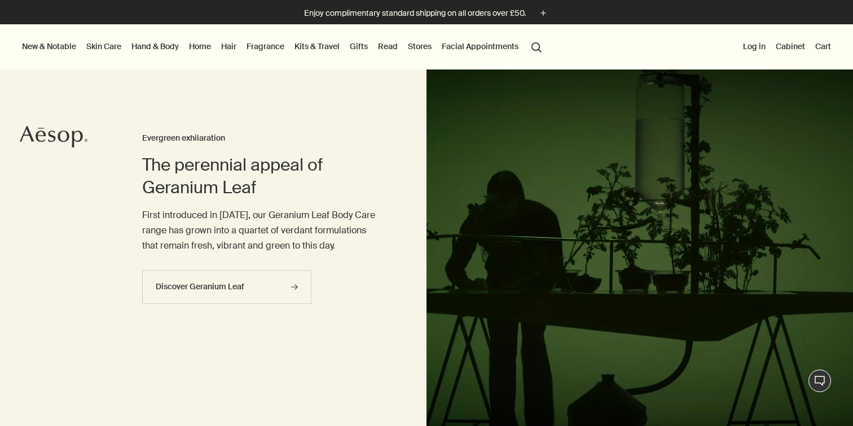
click at [151, 47] on link "Hand & Body" at bounding box center [155, 46] width 52 height 15
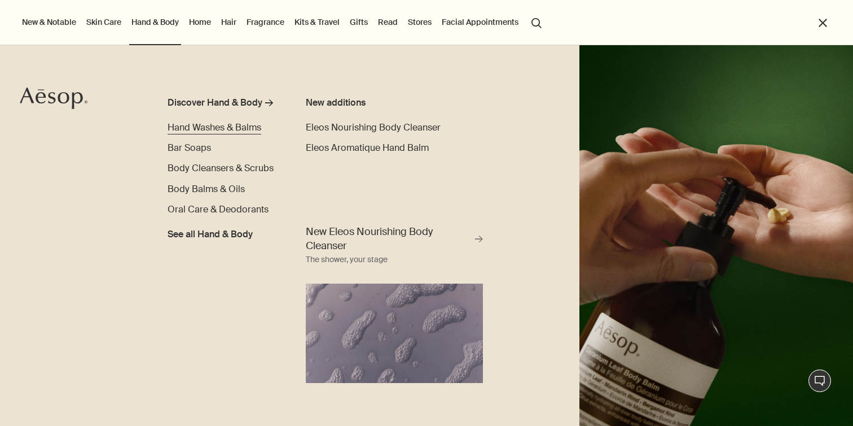
click at [216, 124] on span "Hand Washes & Balms" at bounding box center [215, 127] width 94 height 12
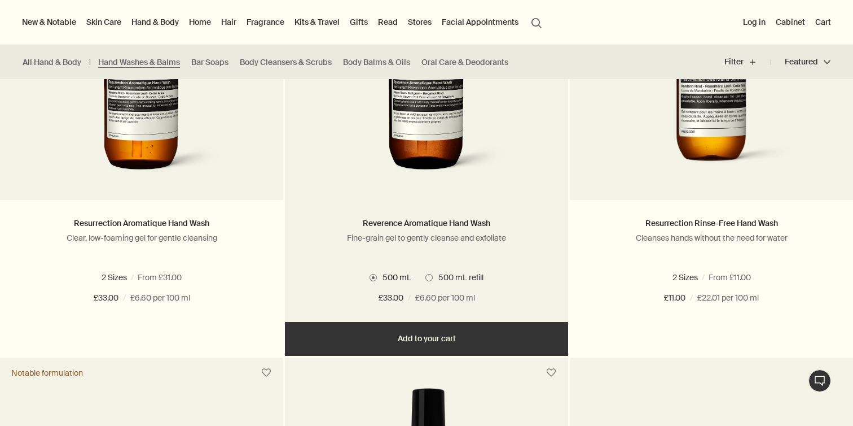
scroll to position [804, 0]
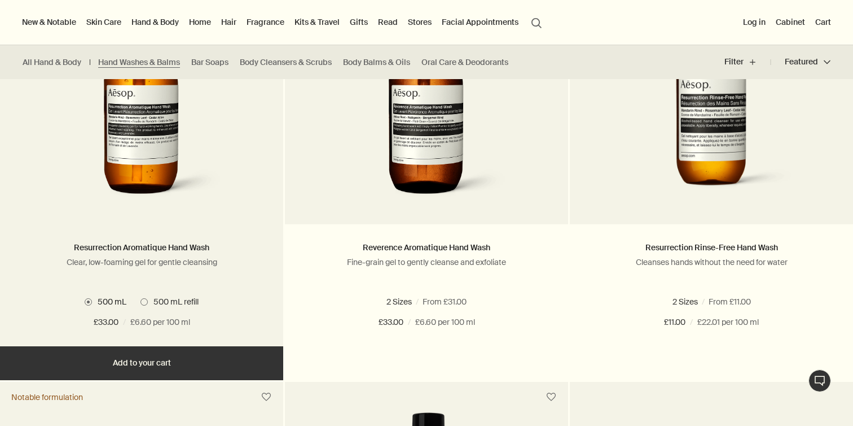
click at [134, 364] on button "Add Add to your cart" at bounding box center [141, 363] width 283 height 34
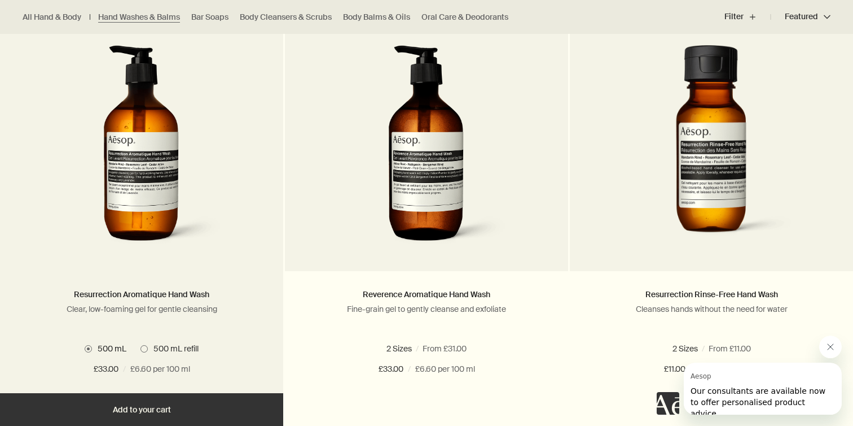
scroll to position [760, 0]
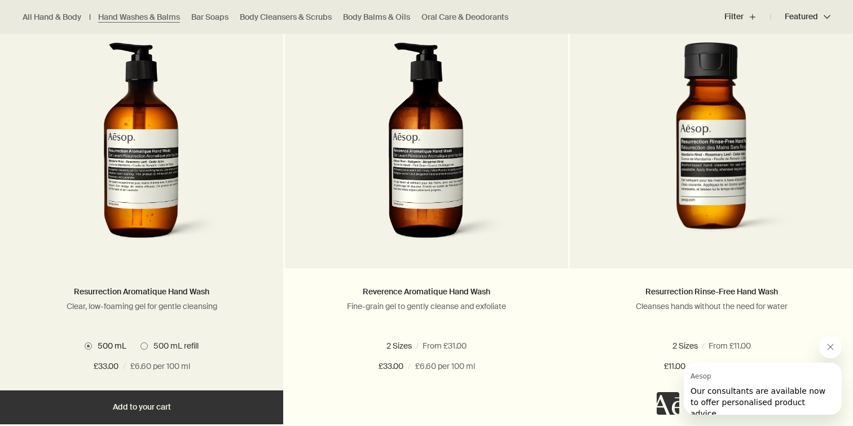
click at [124, 170] on img at bounding box center [142, 146] width 169 height 209
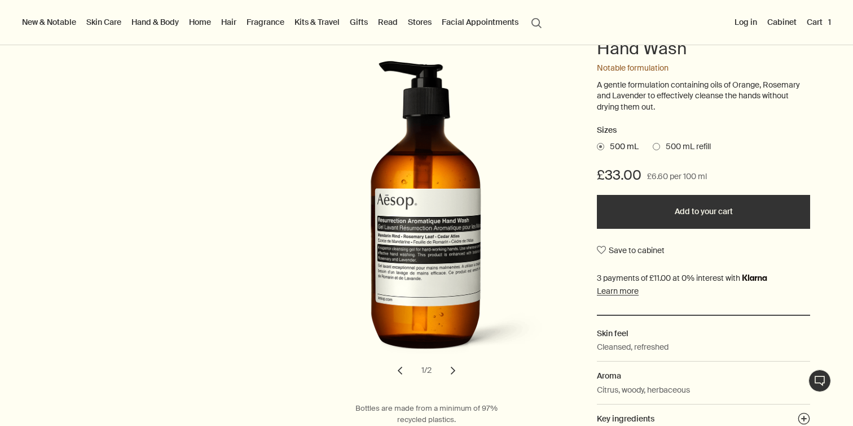
scroll to position [134, 0]
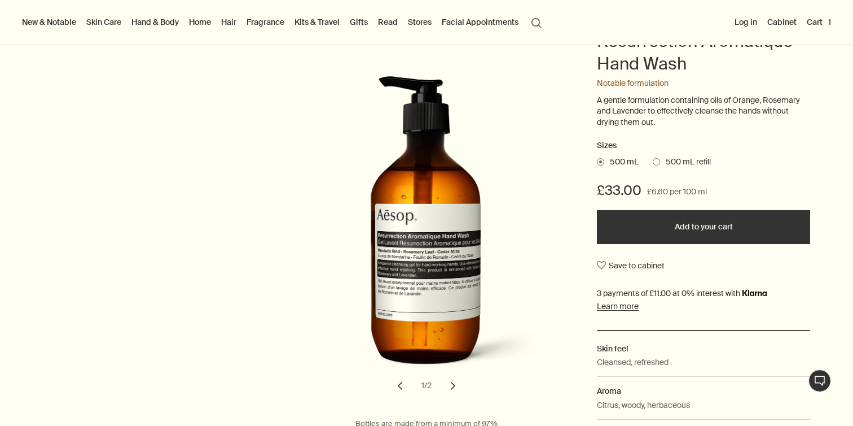
click at [699, 222] on button "Add to your cart" at bounding box center [703, 227] width 213 height 34
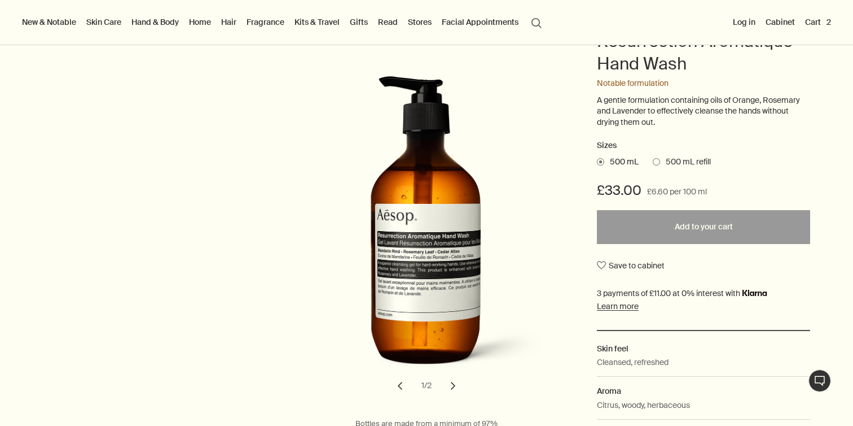
click at [812, 97] on div "Body & Hand Hand Washes & Balms Resurrection Aromatique Hand Wash Notable formu…" at bounding box center [426, 236] width 853 height 467
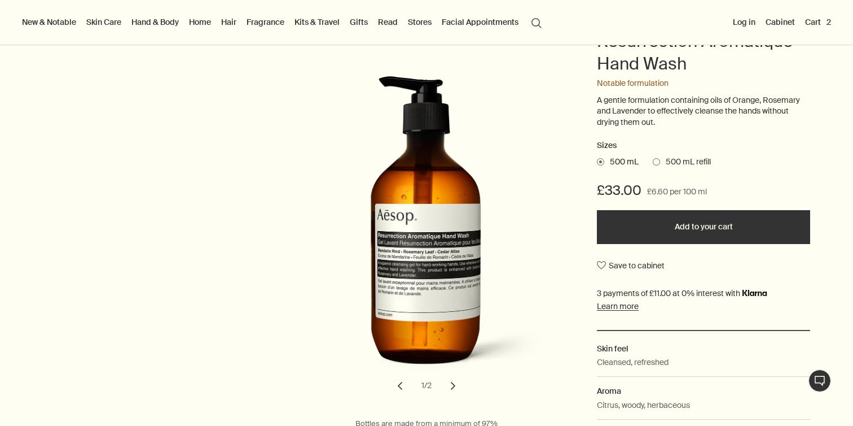
click at [817, 20] on button "Cart 2" at bounding box center [818, 22] width 30 height 15
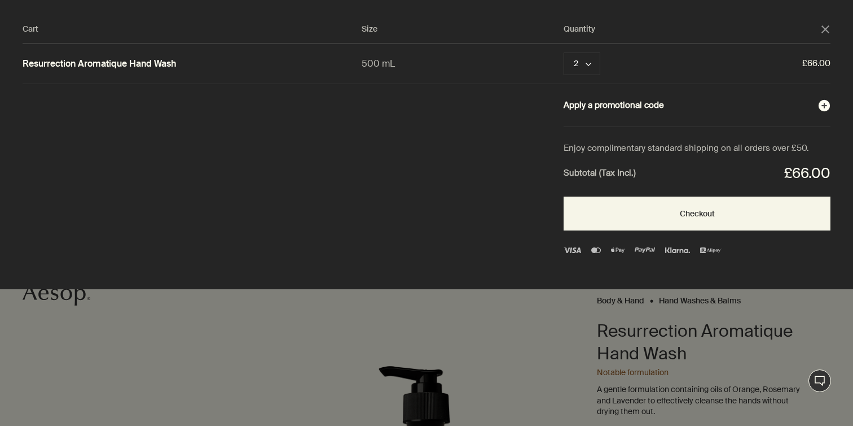
click at [639, 108] on button "Apply a promotional code plusAndCloseWithCircle" at bounding box center [697, 105] width 267 height 15
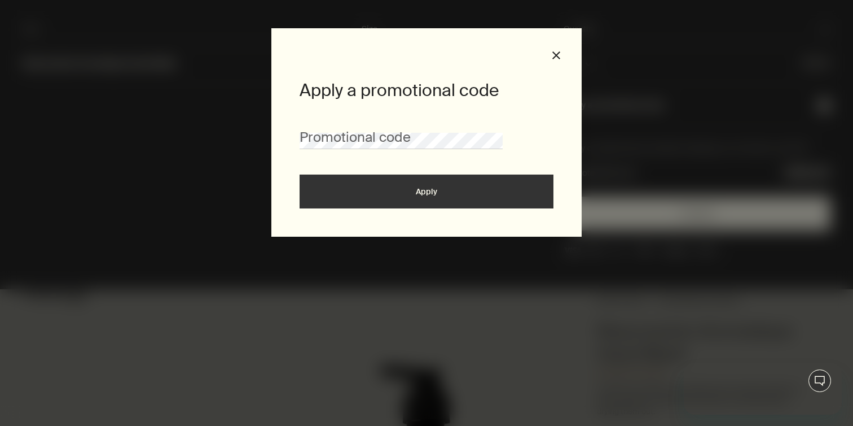
scroll to position [0, 0]
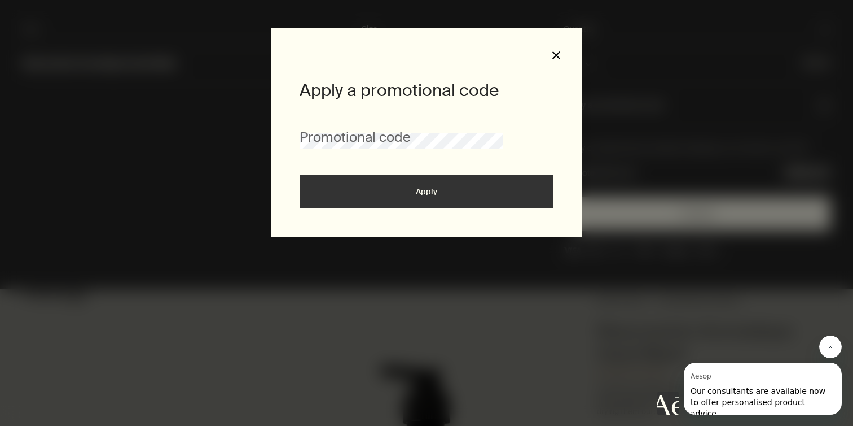
click at [555, 54] on button "close" at bounding box center [556, 55] width 10 height 10
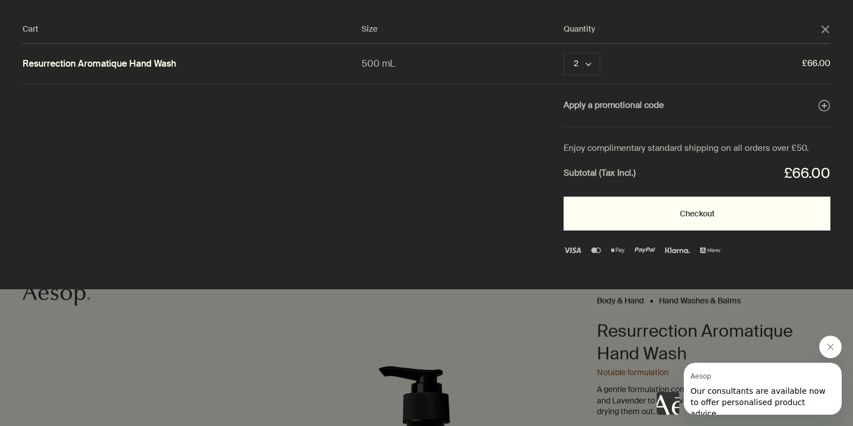
click at [661, 216] on button "Checkout" at bounding box center [697, 213] width 267 height 34
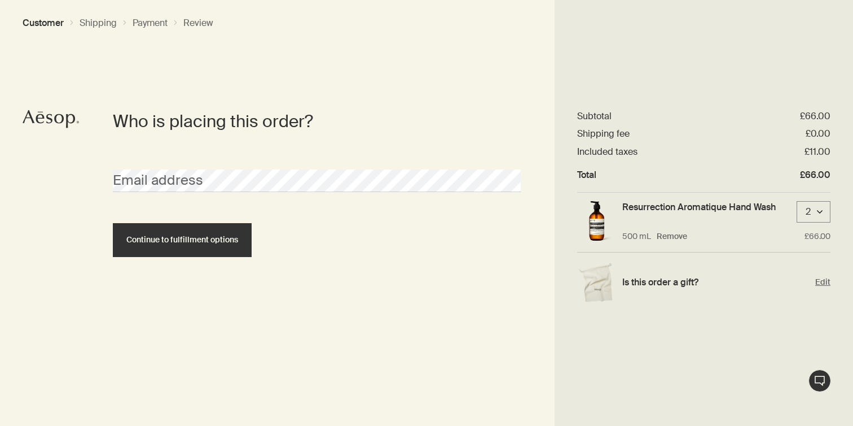
click at [685, 282] on div "Is this order a gift? Edit" at bounding box center [703, 281] width 253 height 59
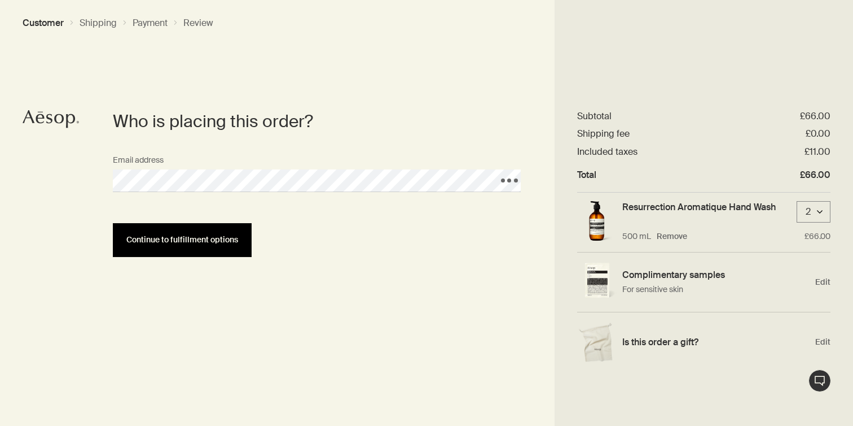
click at [172, 236] on span "Continue to fulfillment options" at bounding box center [182, 239] width 112 height 8
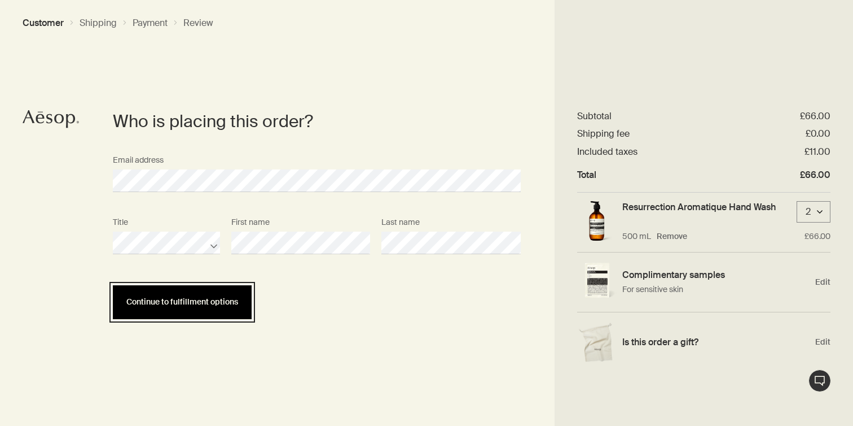
click at [113, 285] on button "Continue to fulfillment options" at bounding box center [182, 302] width 139 height 34
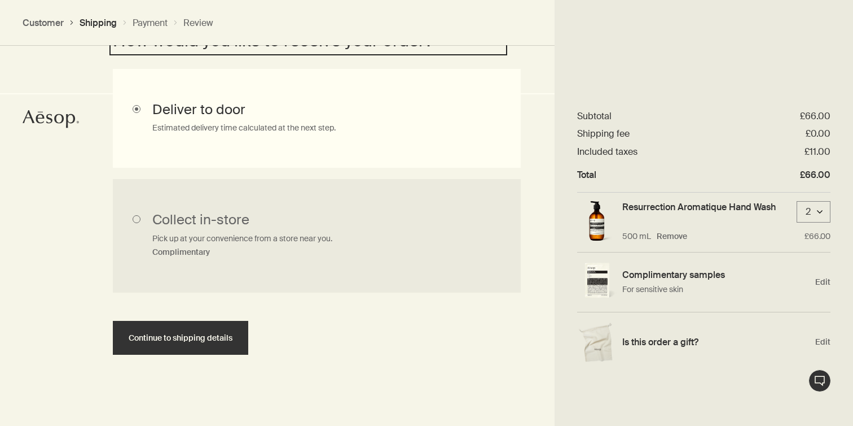
scroll to position [338, 0]
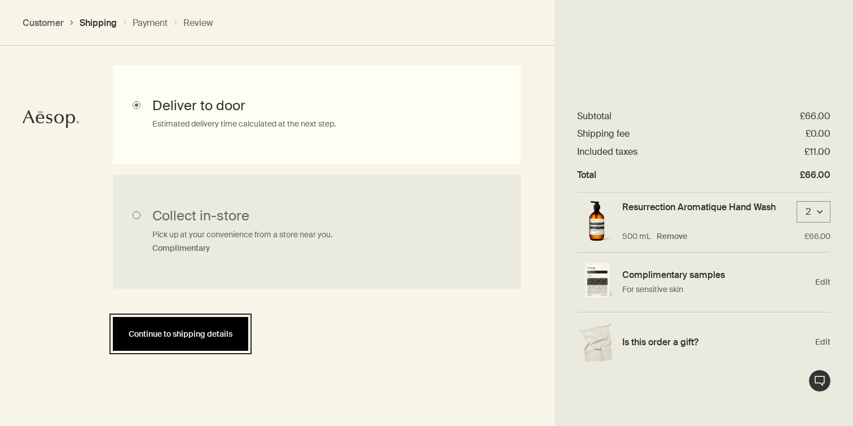
click at [183, 331] on span "Continue to shipping details" at bounding box center [181, 334] width 104 height 8
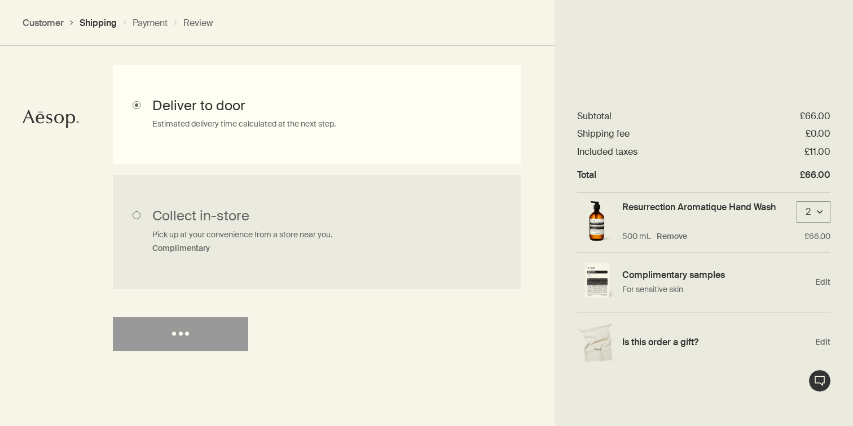
select select "GB"
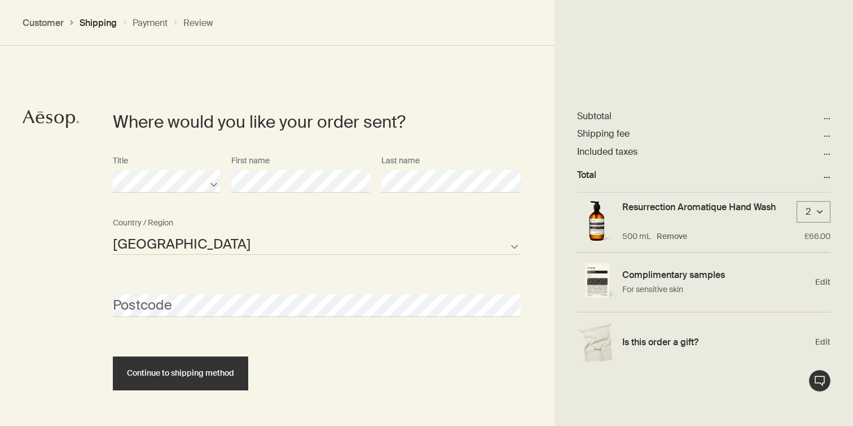
scroll to position [488, 0]
select select "GB"
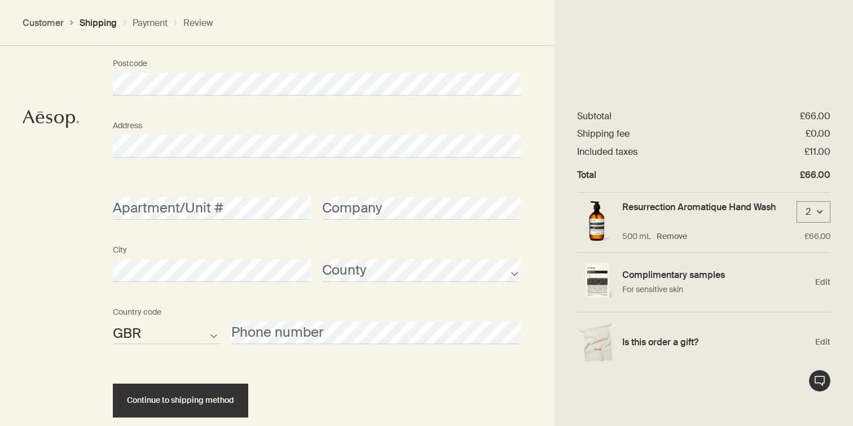
scroll to position [775, 0]
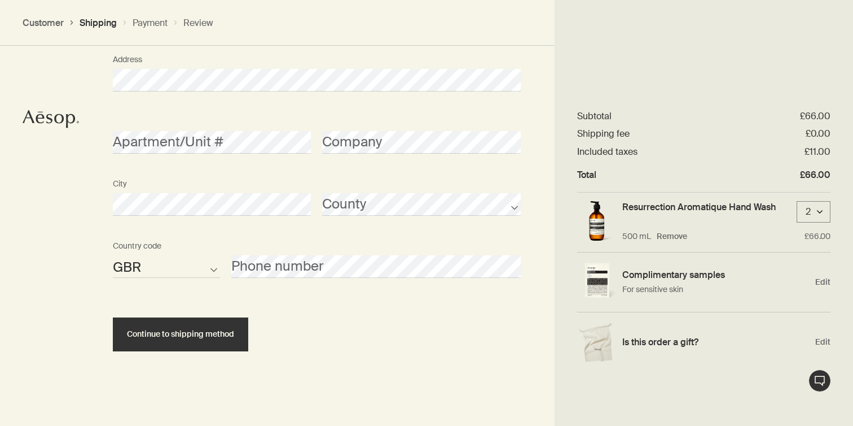
click at [85, 75] on section "Where would you like your order sent? Title First name Last name Guernsey Isle …" at bounding box center [317, 87] width 476 height 678
click at [80, 205] on section "Where would you like your order sent? Title First name Last name Guernsey Isle …" at bounding box center [317, 87] width 476 height 678
click at [338, 364] on section "Where would you like your order sent? Title First name Last name Guernsey Isle …" at bounding box center [317, 87] width 476 height 678
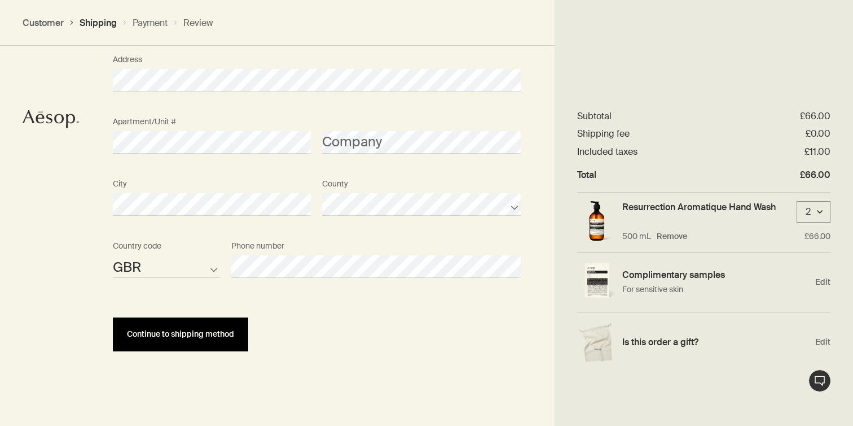
click at [180, 330] on span "Continue to shipping method" at bounding box center [180, 334] width 107 height 8
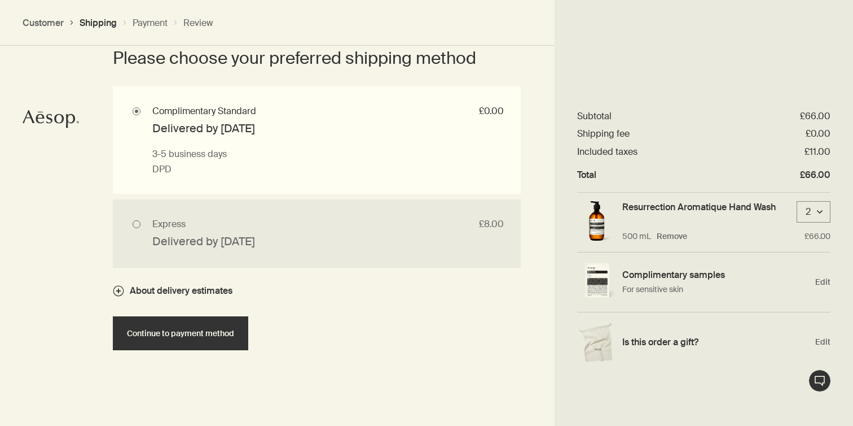
scroll to position [1147, 0]
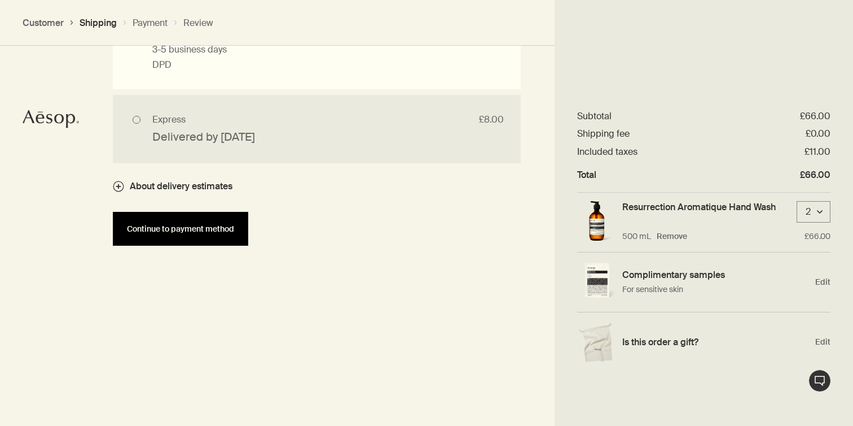
click at [172, 225] on span "Continue to payment method" at bounding box center [180, 229] width 107 height 8
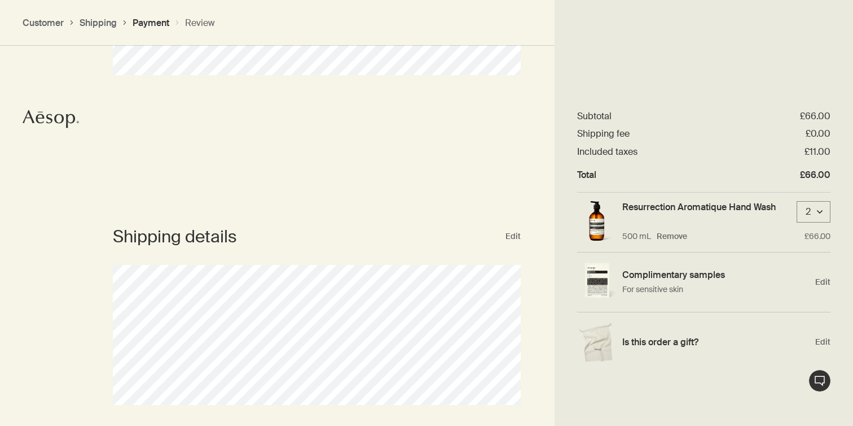
scroll to position [358, 0]
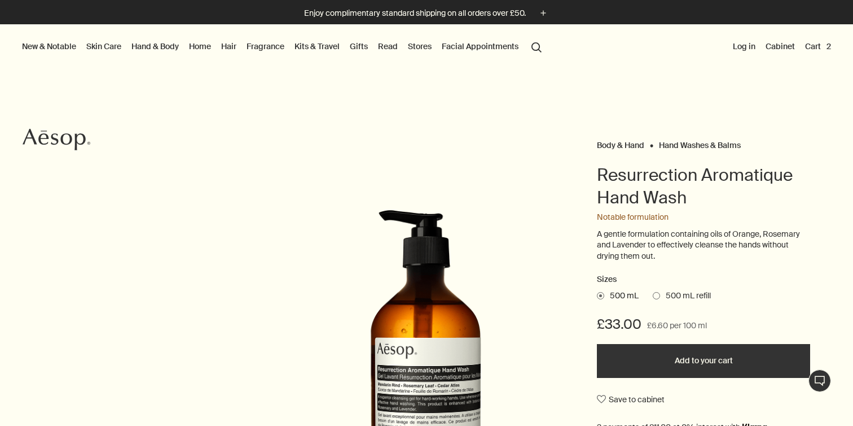
click at [811, 45] on button "Cart 2" at bounding box center [818, 46] width 30 height 15
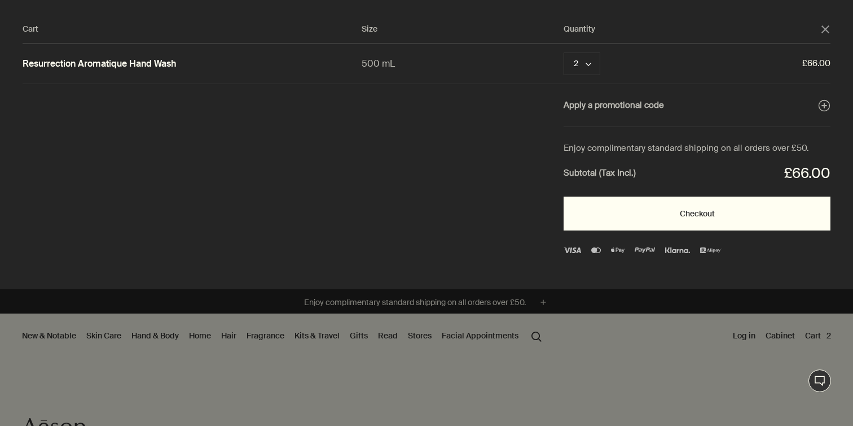
click at [659, 207] on button "Checkout" at bounding box center [697, 213] width 267 height 34
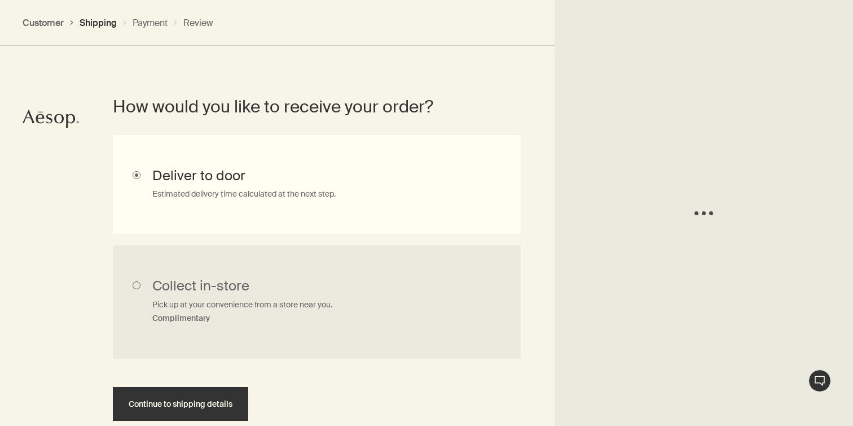
scroll to position [295, 0]
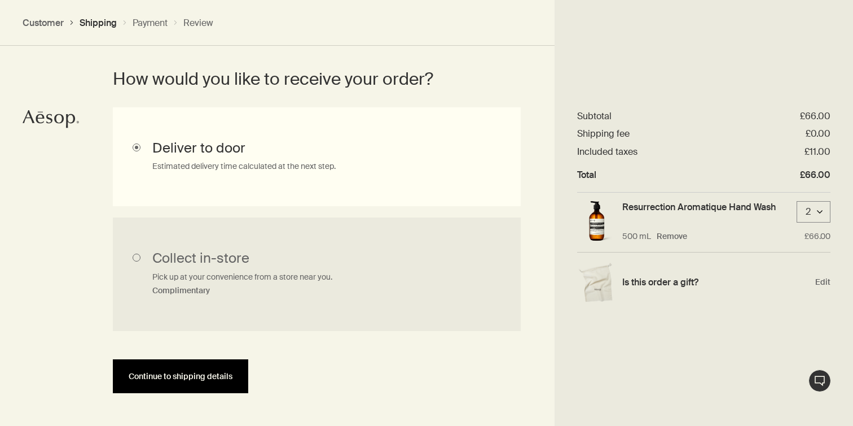
click at [182, 382] on button "Continue to shipping details" at bounding box center [180, 376] width 135 height 34
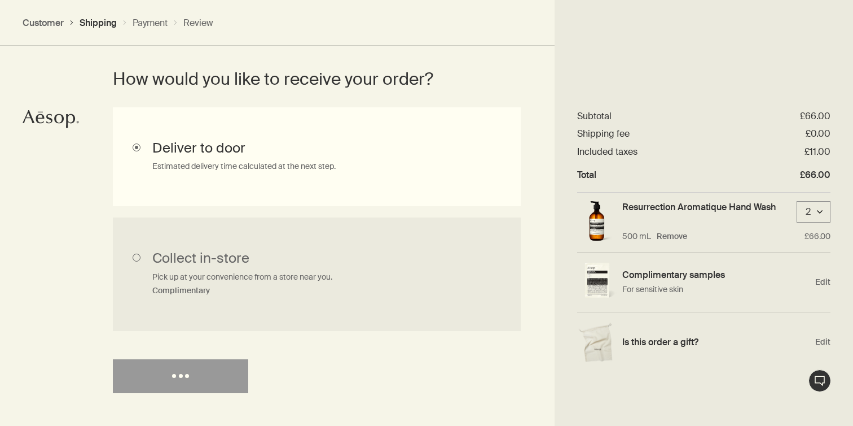
select select "GB"
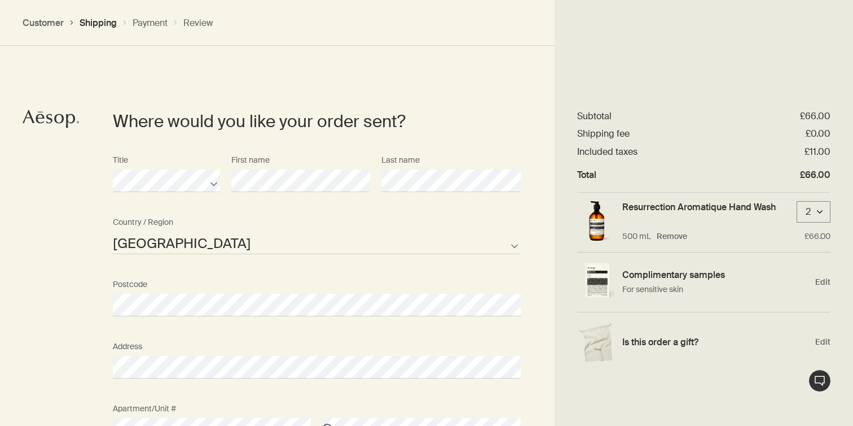
scroll to position [603, 0]
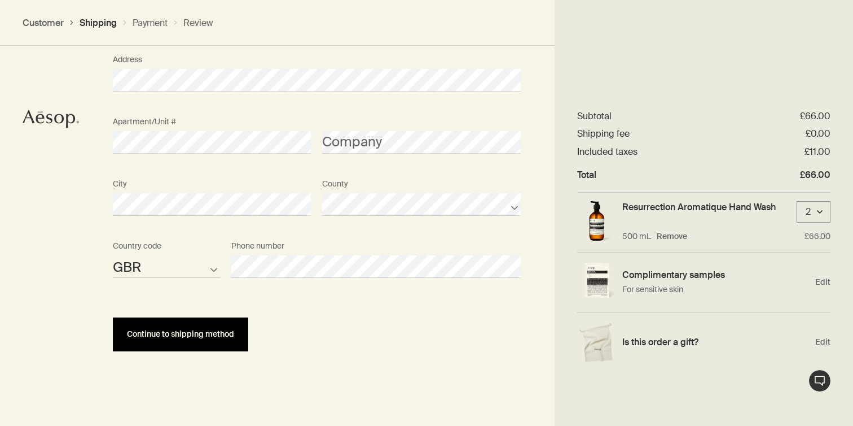
click at [191, 336] on span "Continue to shipping method" at bounding box center [180, 334] width 107 height 8
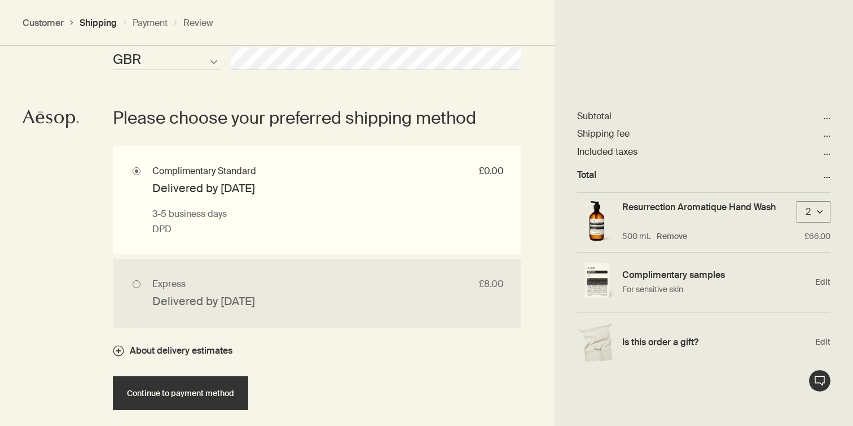
scroll to position [983, 0]
click at [181, 410] on div "Please choose your preferred shipping method Complimentary Standard £0.00 Deliv…" at bounding box center [317, 302] width 408 height 426
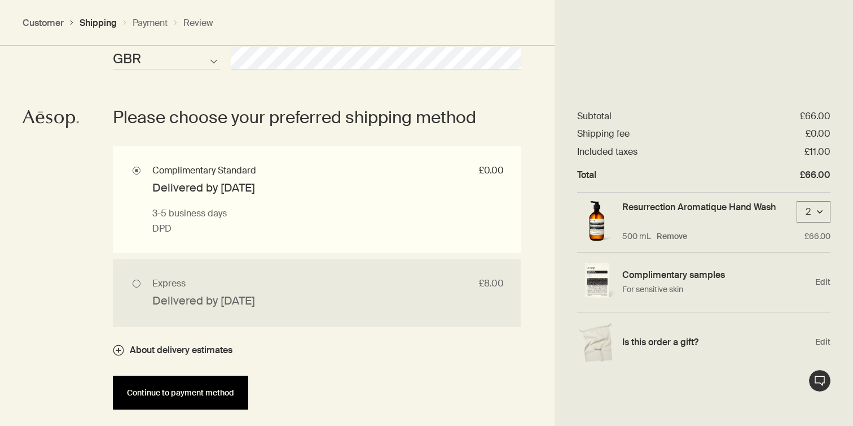
click at [191, 386] on button "Continue to payment method" at bounding box center [180, 392] width 135 height 34
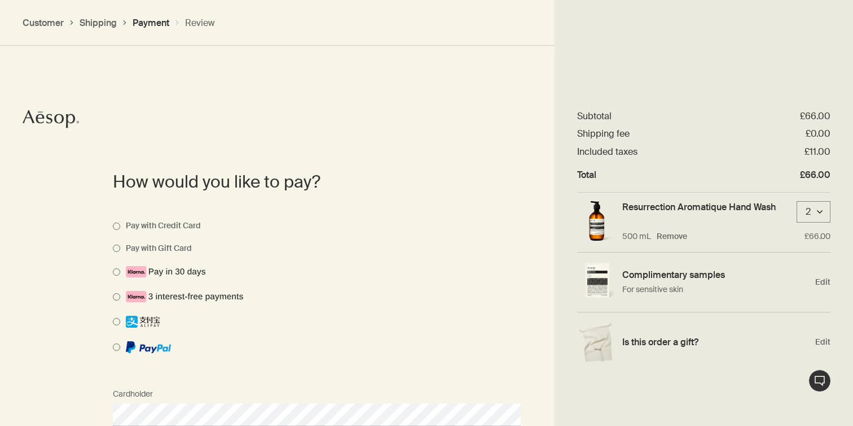
scroll to position [835, 0]
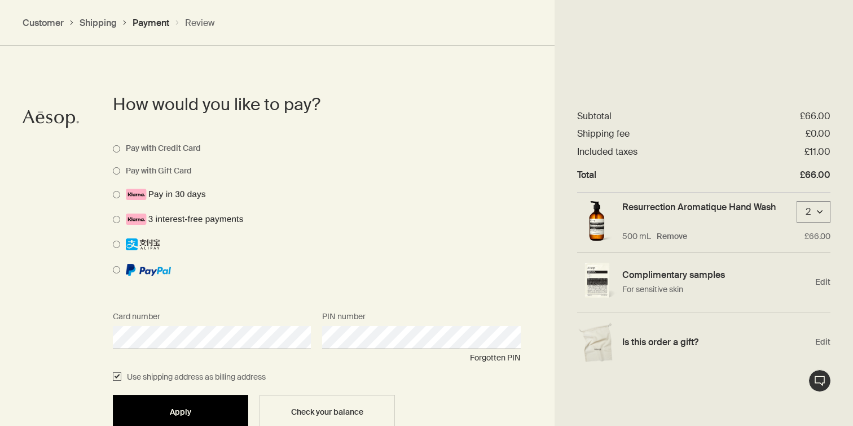
click at [195, 409] on div "Apply" at bounding box center [180, 411] width 108 height 8
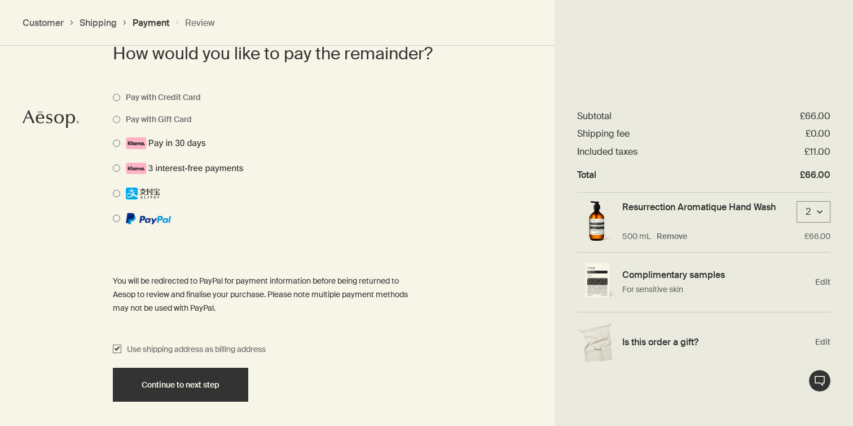
scroll to position [1154, 0]
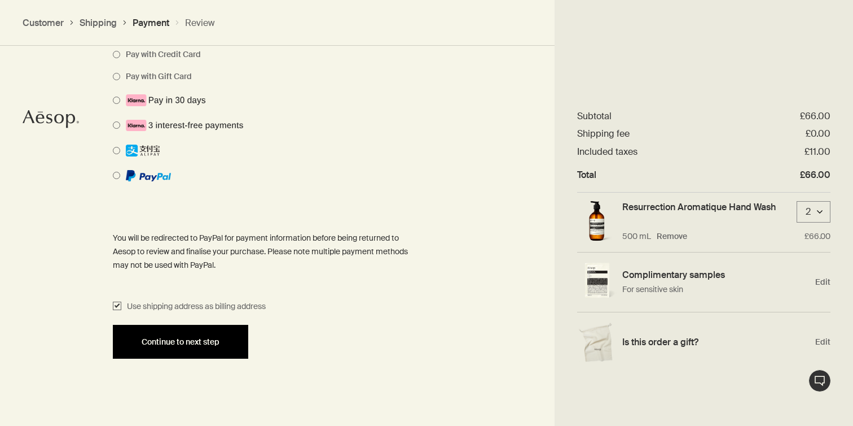
click at [173, 339] on span "Continue to next step" at bounding box center [181, 342] width 78 height 8
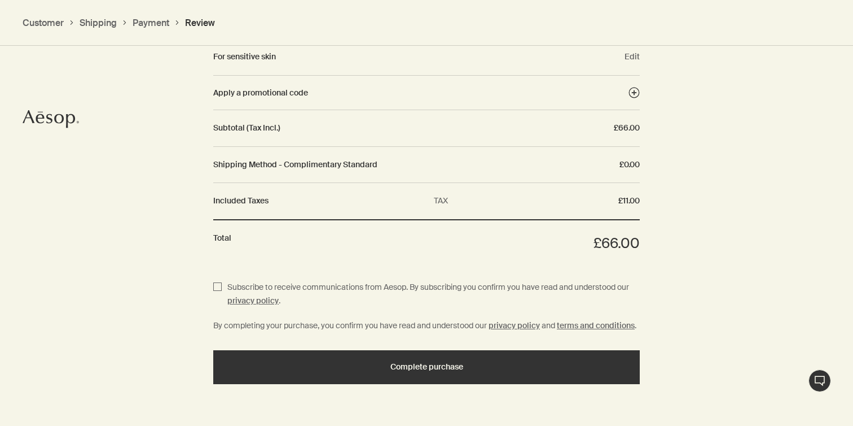
scroll to position [1346, 0]
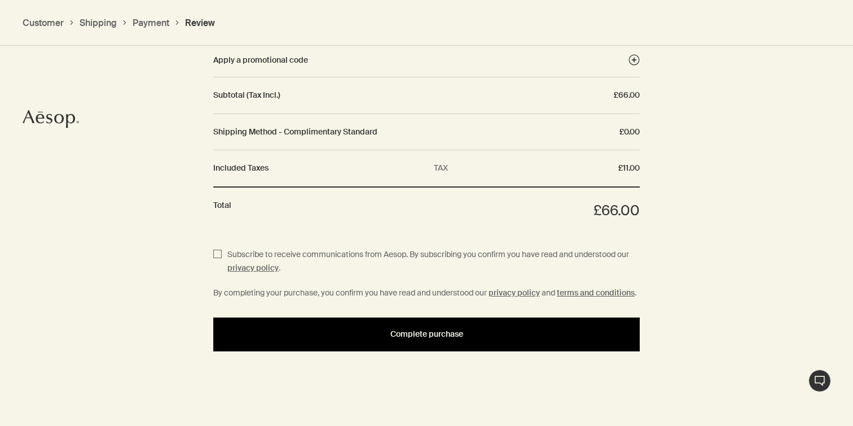
click at [383, 333] on div "Complete purchase" at bounding box center [427, 334] width 400 height 8
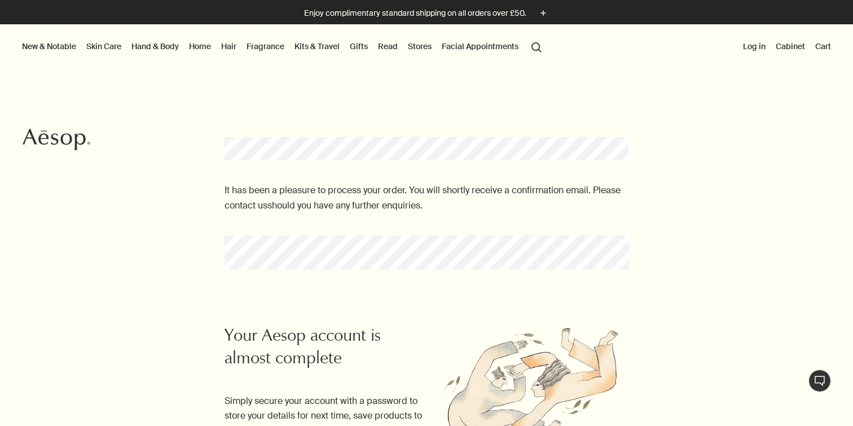
click at [494, 278] on div "It has been a pleasure to process your order. You will shortly receive a confir…" at bounding box center [426, 183] width 853 height 228
